Goal: Communication & Community: Answer question/provide support

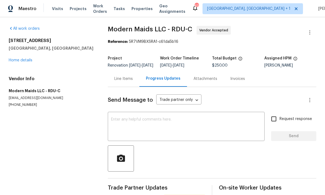
click at [29, 60] on link "Home details" at bounding box center [21, 60] width 24 height 4
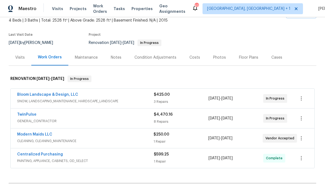
scroll to position [33, 0]
click at [43, 133] on link "Modern Maids LLC" at bounding box center [34, 135] width 35 height 4
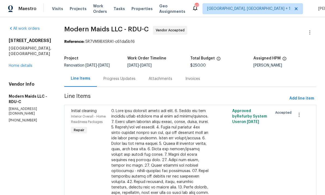
click at [128, 77] on div "Progress Updates" at bounding box center [120, 78] width 32 height 5
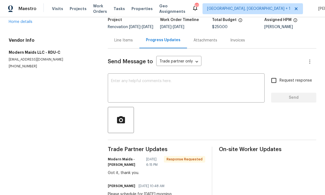
scroll to position [38, 0]
click at [131, 85] on textarea at bounding box center [186, 88] width 150 height 19
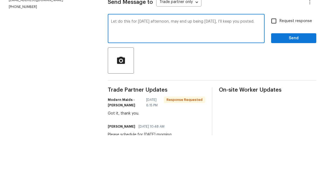
scroll to position [20, 0]
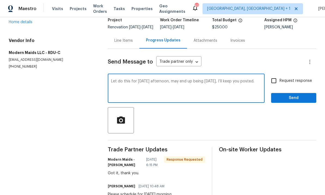
type textarea "Let do this for Friday afternoon, may end up being Saturday, I’ll keep you post…"
click at [278, 75] on input "Request response" at bounding box center [273, 80] width 11 height 11
checkbox input "true"
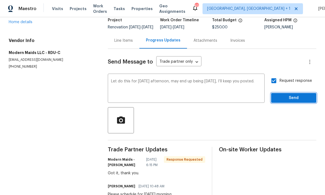
click at [293, 95] on span "Send" at bounding box center [294, 98] width 37 height 7
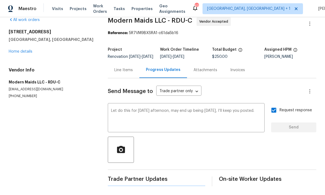
scroll to position [0, 0]
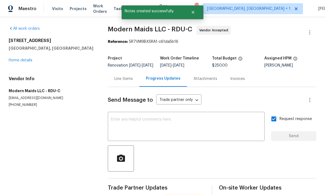
click at [27, 58] on link "Home details" at bounding box center [21, 60] width 24 height 4
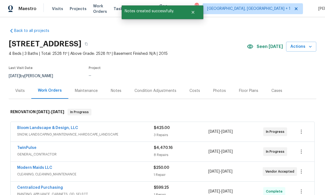
click at [31, 146] on link "TwinPulse" at bounding box center [26, 148] width 19 height 4
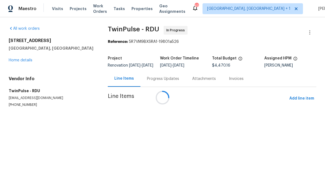
click at [154, 84] on div at bounding box center [162, 97] width 325 height 195
click at [152, 83] on div at bounding box center [162, 97] width 325 height 195
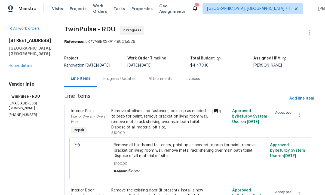
click at [119, 80] on div "Progress Updates" at bounding box center [120, 78] width 32 height 5
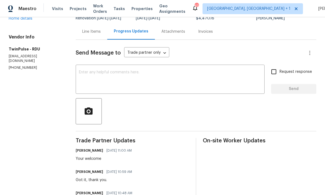
scroll to position [36, 0]
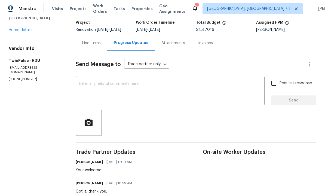
click at [101, 82] on textarea at bounding box center [170, 91] width 183 height 19
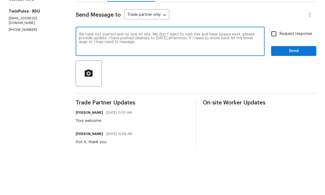
type textarea "We have not started and no one on site. We don’t want to rush this and have slo…"
click at [274, 77] on input "Request response" at bounding box center [273, 82] width 11 height 11
checkbox input "true"
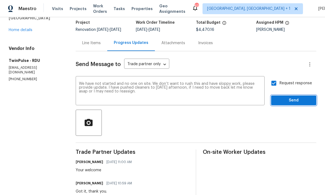
click at [291, 97] on span "Send" at bounding box center [294, 100] width 37 height 7
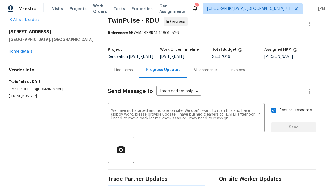
scroll to position [0, 0]
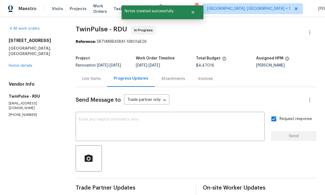
click at [28, 64] on link "Home details" at bounding box center [21, 66] width 24 height 4
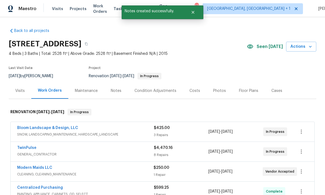
click at [113, 92] on div "Notes" at bounding box center [116, 90] width 11 height 5
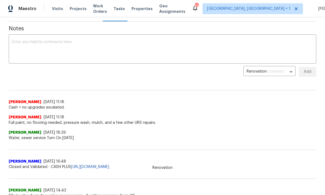
scroll to position [67, 0]
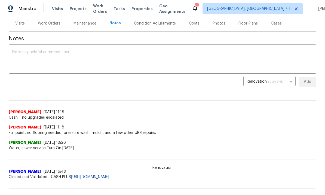
click at [47, 55] on textarea at bounding box center [162, 59] width 301 height 19
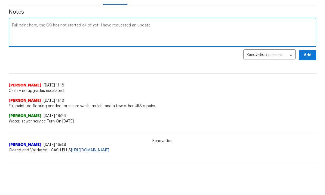
click at [86, 50] on textarea "Full paint here, the GC has not started a# of yet, I have requested an update." at bounding box center [162, 59] width 301 height 19
click at [158, 50] on textarea "Full paint here, the GC has not started as of yet, I have requested an update." at bounding box center [162, 59] width 301 height 19
type textarea "Full paint here, the GC has not started as of yet, I have requested an update. …"
click at [305, 78] on span "Add" at bounding box center [308, 81] width 9 height 7
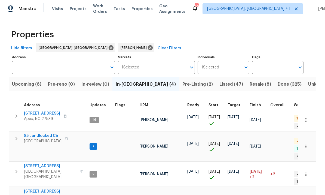
click at [27, 86] on span "Upcoming (8)" at bounding box center [26, 84] width 29 height 8
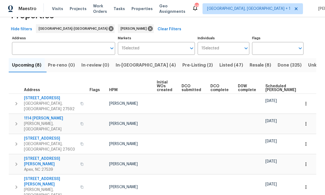
scroll to position [13, 0]
